Goal: Task Accomplishment & Management: Manage account settings

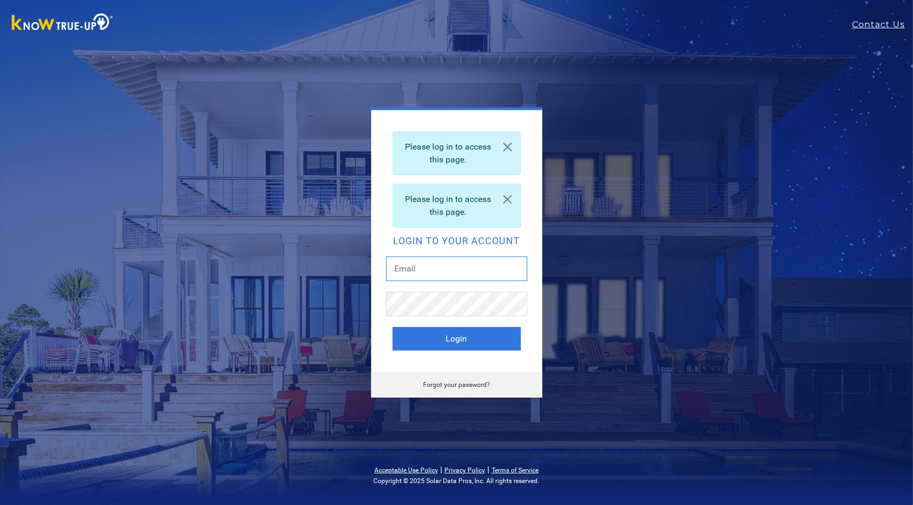
type input "ronald@owenshouse.com"
click at [464, 339] on button "Login" at bounding box center [457, 339] width 128 height 24
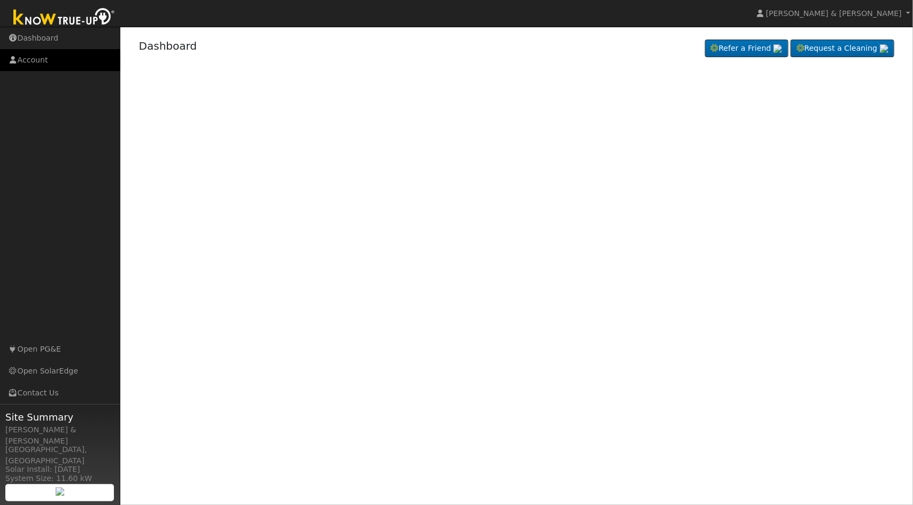
click at [47, 63] on link "Account" at bounding box center [60, 60] width 120 height 22
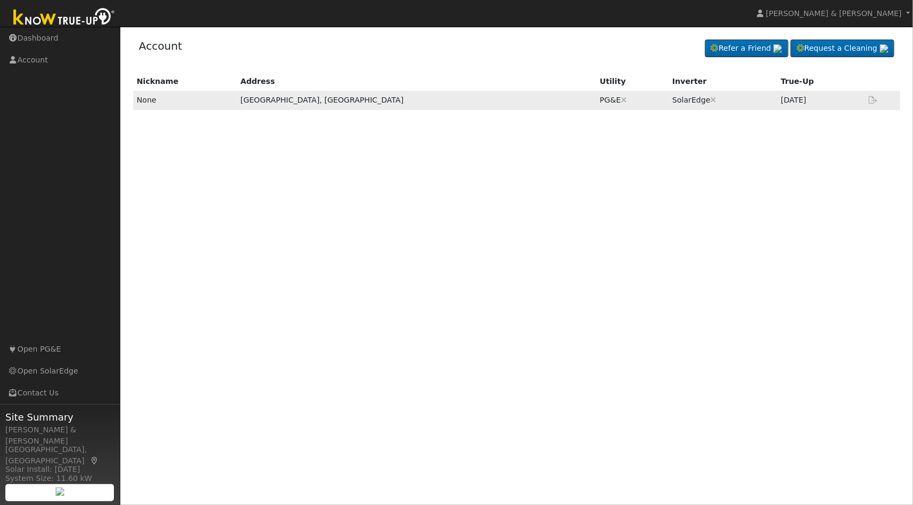
click at [872, 101] on icon at bounding box center [873, 99] width 10 height 7
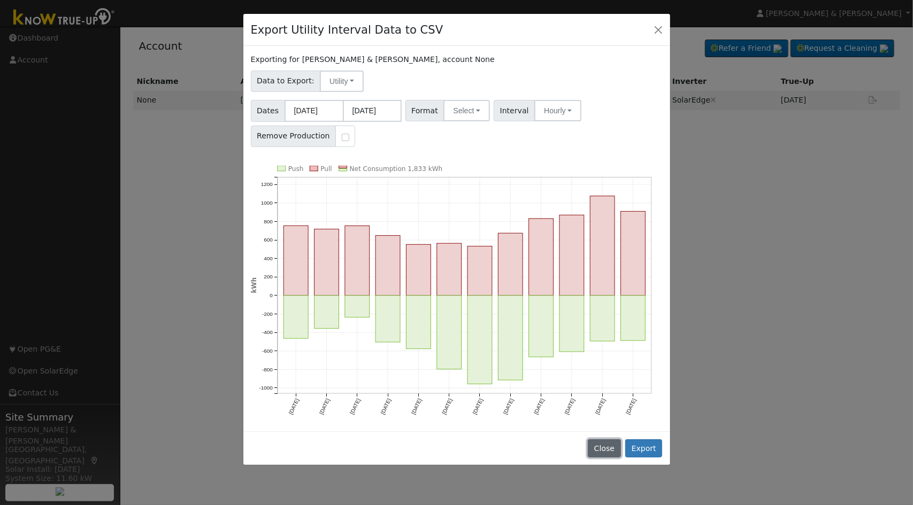
click at [612, 450] on button "Close" at bounding box center [604, 449] width 33 height 18
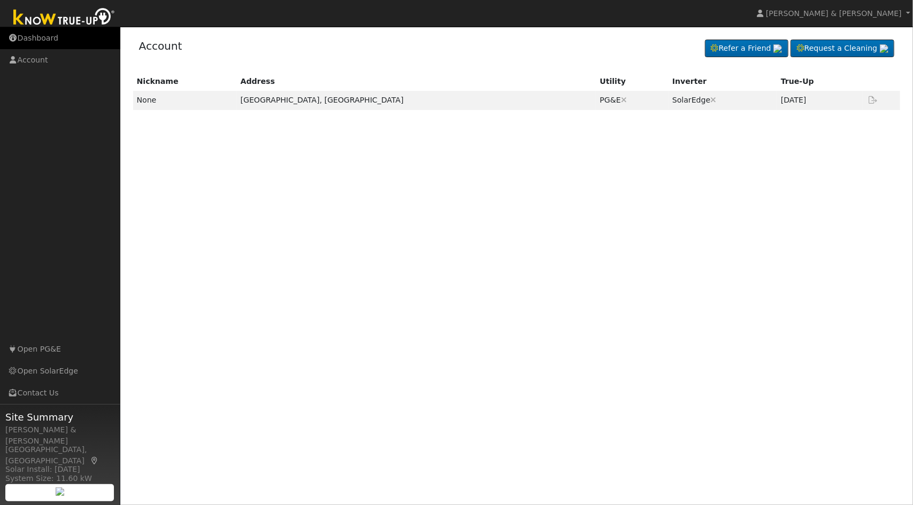
click at [41, 37] on link "Dashboard" at bounding box center [60, 38] width 120 height 22
